Goal: Task Accomplishment & Management: Manage account settings

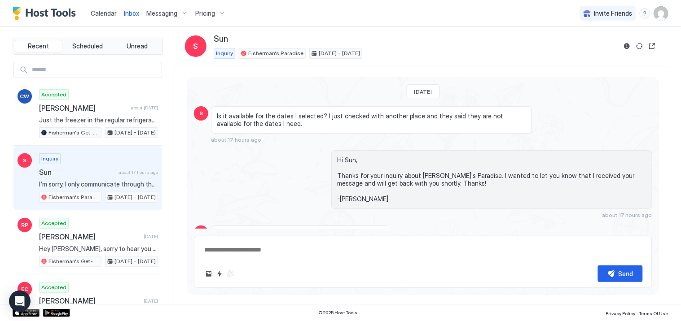
scroll to position [182, 0]
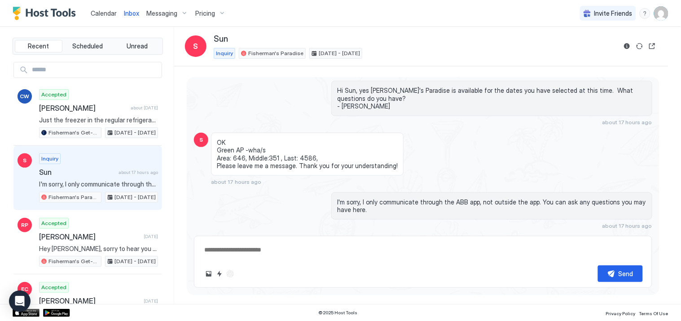
click at [129, 9] on div "Inbox" at bounding box center [131, 13] width 22 height 17
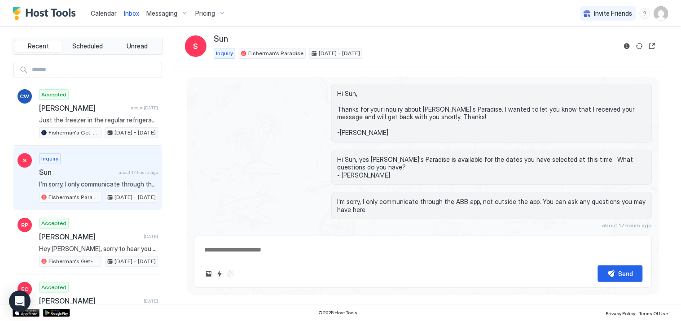
scroll to position [23, 0]
click at [130, 11] on span "Inbox" at bounding box center [131, 13] width 15 height 8
type textarea "*"
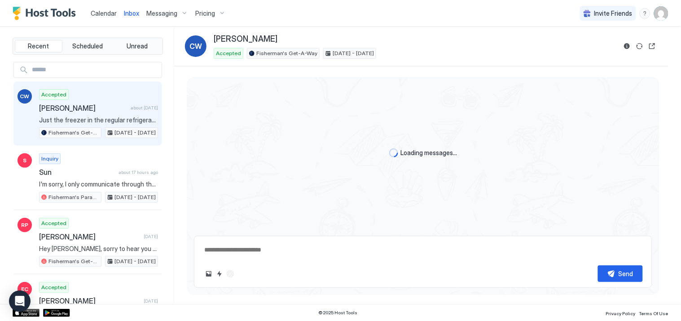
scroll to position [232, 0]
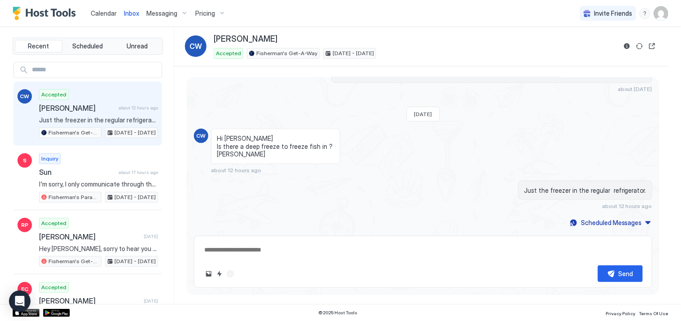
click at [100, 11] on span "Calendar" at bounding box center [104, 13] width 26 height 8
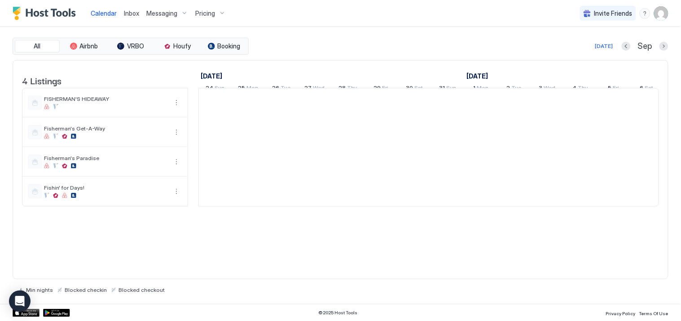
scroll to position [0, 499]
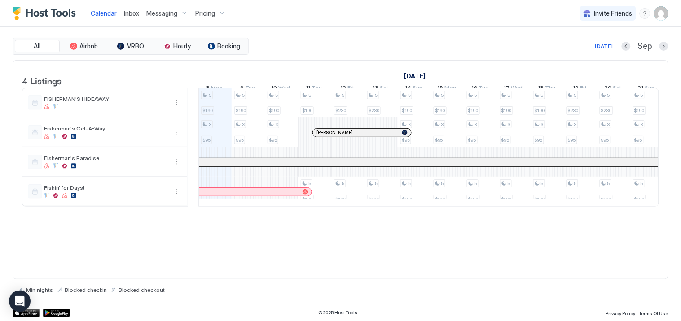
click at [656, 14] on img "User profile" at bounding box center [661, 13] width 14 height 14
click at [586, 48] on span "Settings" at bounding box center [581, 50] width 24 height 8
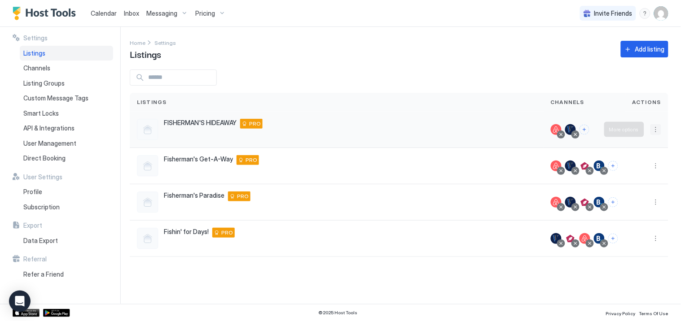
click at [658, 127] on button "More options" at bounding box center [655, 129] width 11 height 11
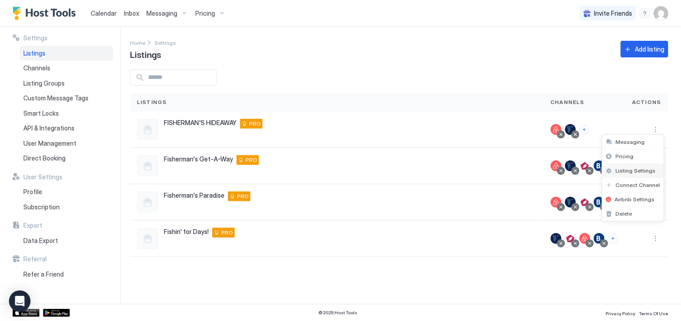
click at [623, 169] on span "Listing Settings" at bounding box center [636, 170] width 40 height 7
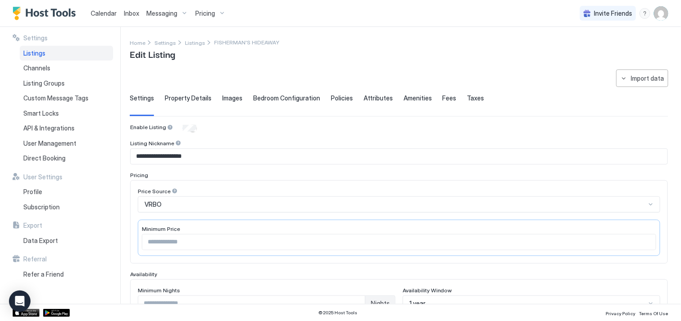
click at [183, 97] on span "Property Details" at bounding box center [188, 98] width 47 height 8
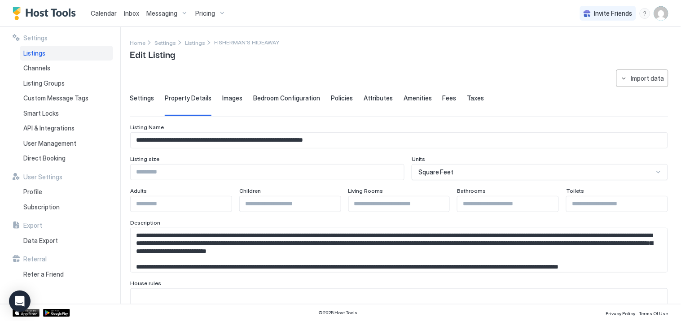
scroll to position [50, 0]
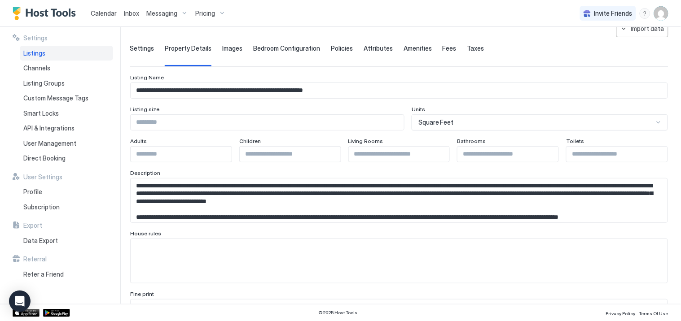
click at [229, 46] on span "Images" at bounding box center [232, 48] width 20 height 8
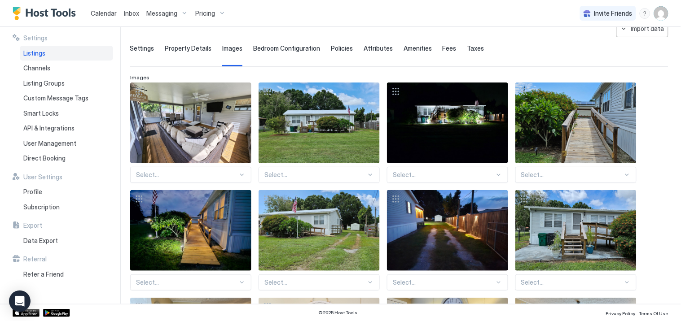
click at [275, 46] on span "Bedroom Configuration" at bounding box center [286, 48] width 67 height 8
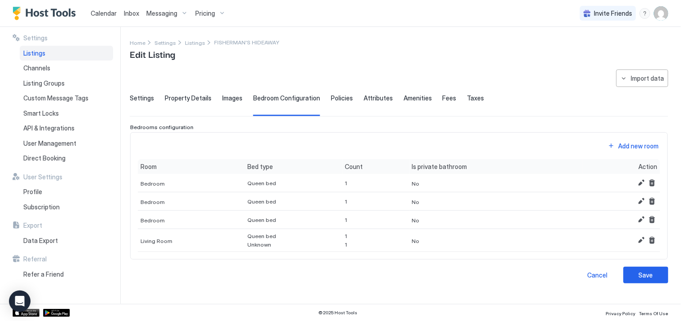
scroll to position [0, 0]
click at [641, 183] on button "Edit" at bounding box center [641, 183] width 11 height 11
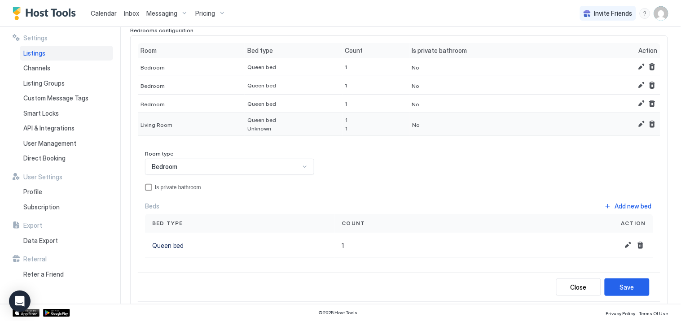
scroll to position [100, 0]
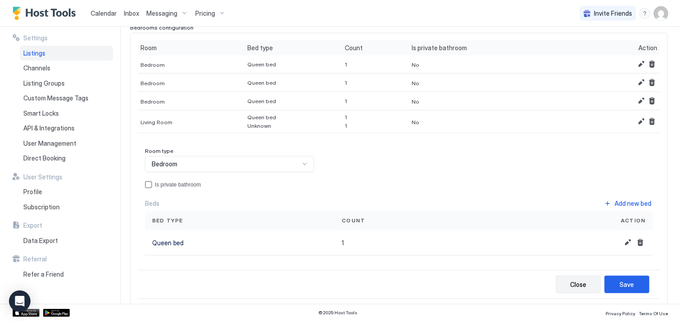
click at [578, 285] on div "Close" at bounding box center [578, 284] width 16 height 9
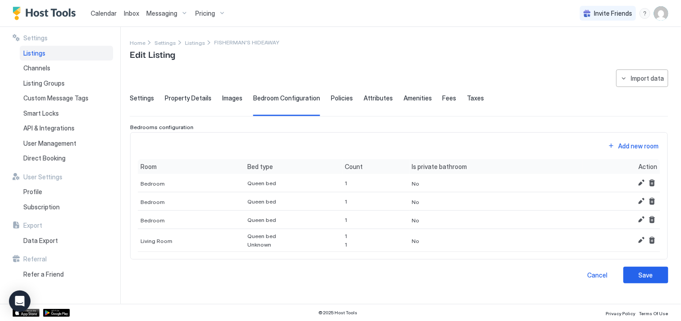
scroll to position [0, 0]
click at [643, 241] on button "Edit" at bounding box center [641, 240] width 11 height 11
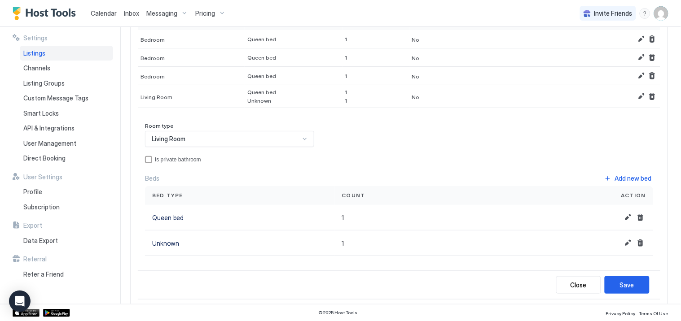
scroll to position [113, 0]
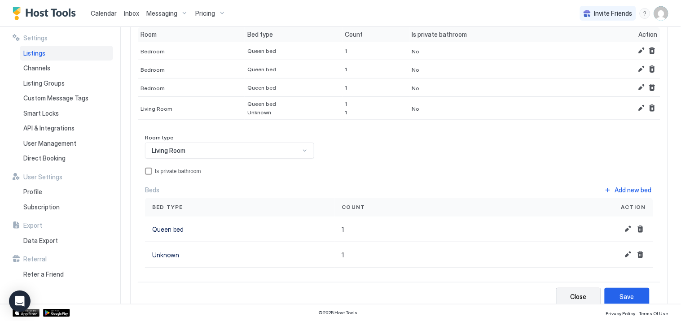
click at [570, 296] on div "Close" at bounding box center [578, 296] width 16 height 9
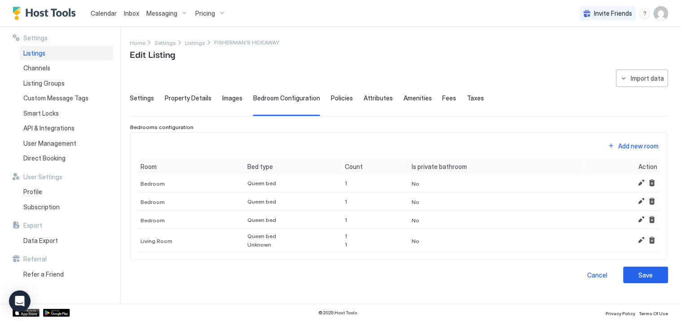
click at [333, 98] on span "Policies" at bounding box center [342, 98] width 22 height 8
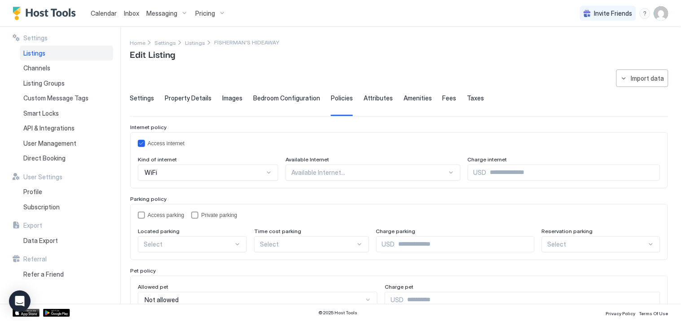
click at [371, 96] on span "Attributes" at bounding box center [378, 98] width 29 height 8
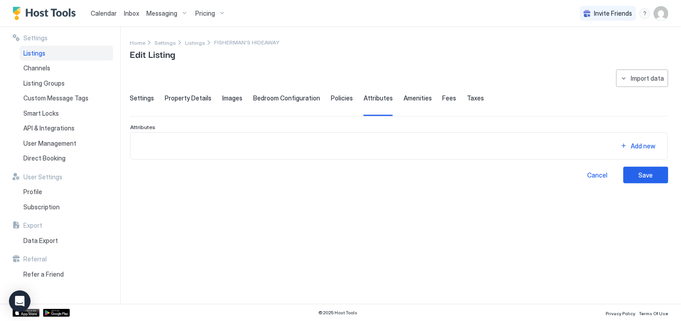
click at [404, 96] on span "Amenities" at bounding box center [418, 98] width 28 height 8
click at [443, 96] on span "Fees" at bounding box center [450, 98] width 14 height 8
click at [469, 98] on span "Taxes" at bounding box center [475, 98] width 17 height 8
click at [366, 99] on span "Attributes" at bounding box center [378, 98] width 29 height 8
click at [338, 99] on span "Policies" at bounding box center [342, 98] width 22 height 8
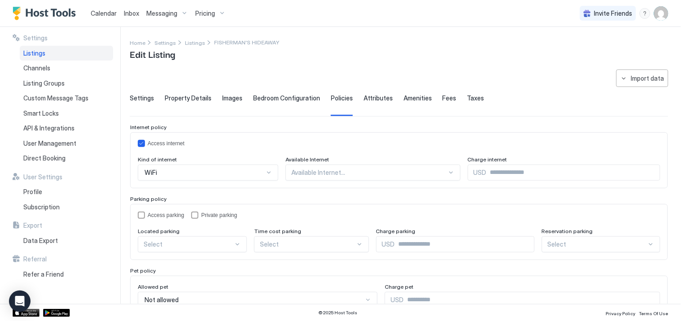
click at [143, 97] on span "Settings" at bounding box center [142, 98] width 24 height 8
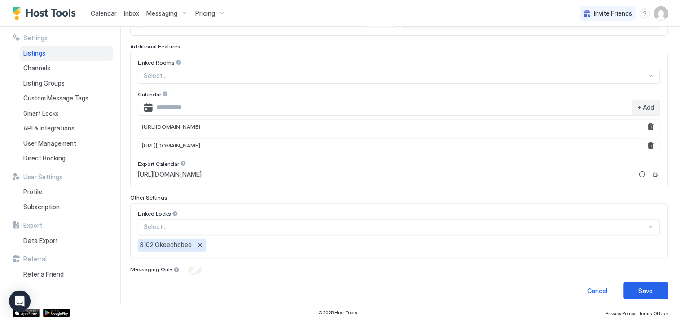
scroll to position [290, 0]
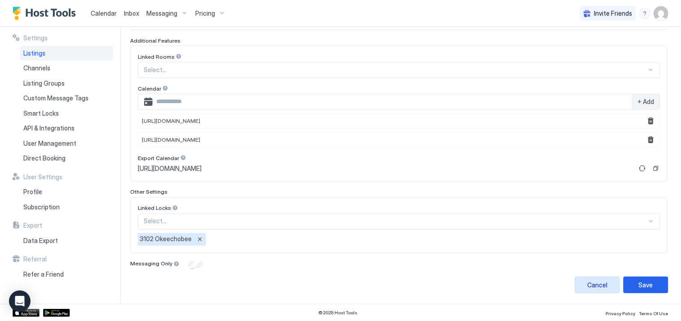
click at [588, 285] on div "Cancel" at bounding box center [598, 285] width 20 height 9
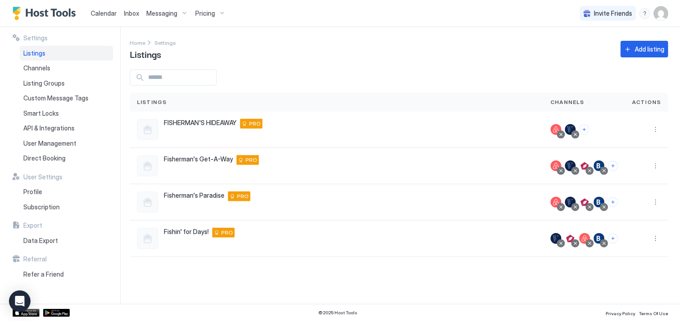
click at [102, 13] on span "Calendar" at bounding box center [104, 13] width 26 height 8
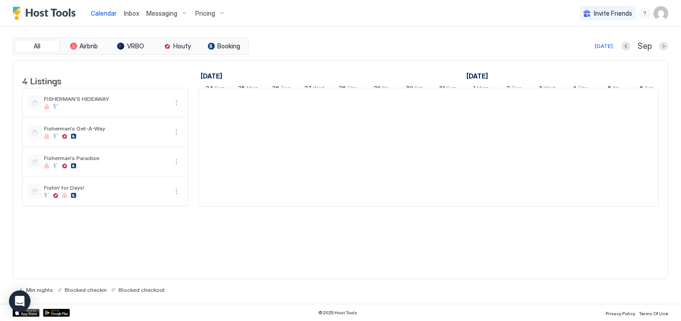
scroll to position [0, 499]
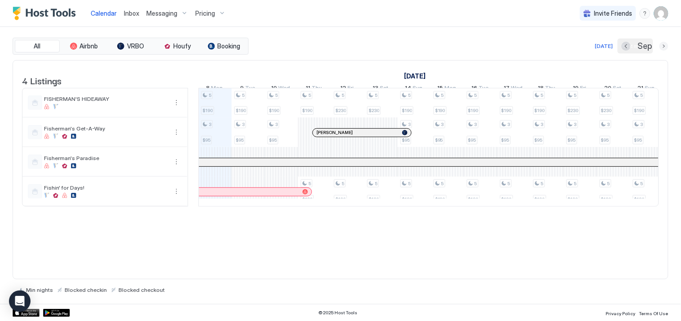
click at [663, 46] on button "Next month" at bounding box center [663, 46] width 9 height 9
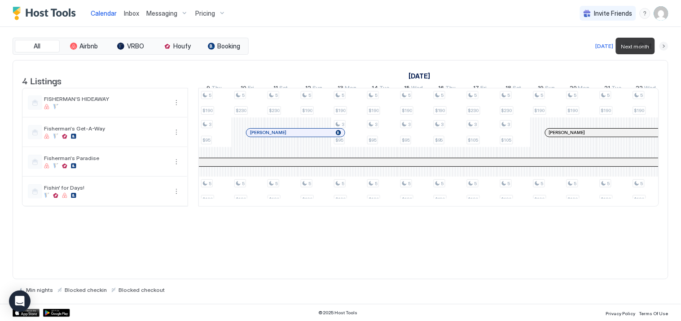
click at [663, 46] on button "Next month" at bounding box center [663, 46] width 9 height 9
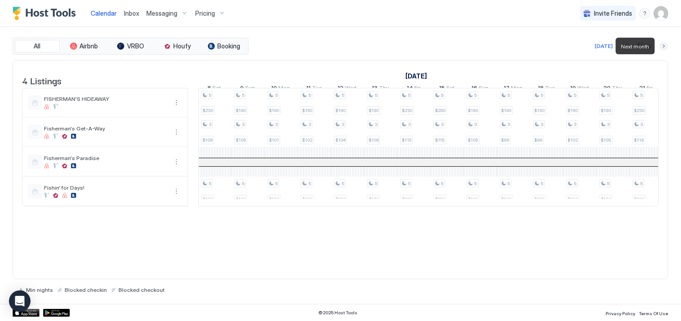
click at [663, 46] on button "Next month" at bounding box center [663, 46] width 9 height 9
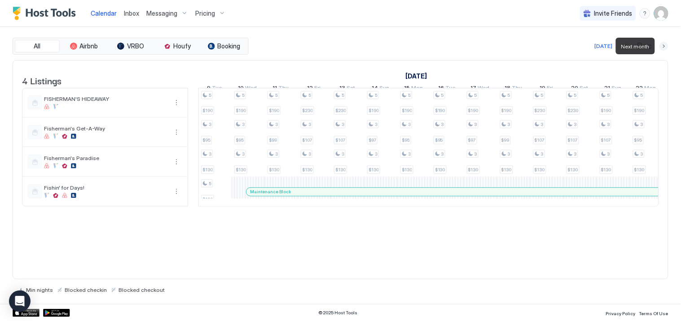
click at [663, 46] on button "Next month" at bounding box center [663, 46] width 9 height 9
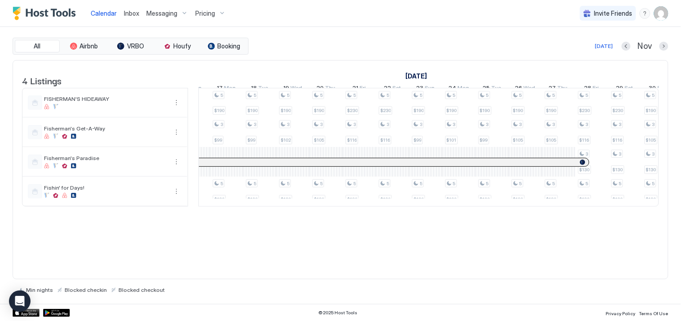
scroll to position [0, 95]
